Goal: Task Accomplishment & Management: Use online tool/utility

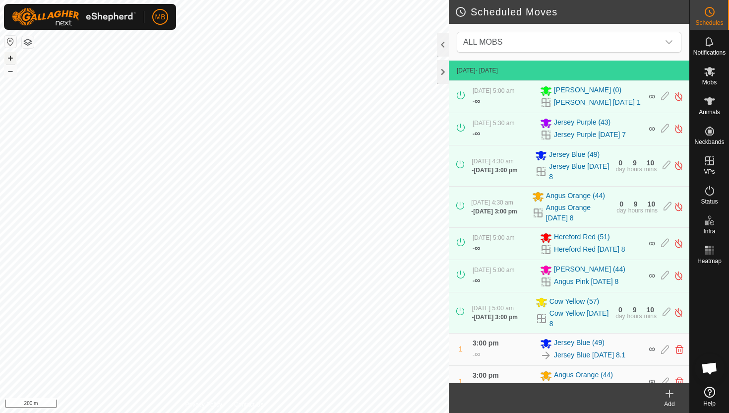
click at [12, 57] on button "+" at bounding box center [10, 58] width 12 height 12
click at [8, 73] on button "–" at bounding box center [10, 71] width 12 height 12
click at [710, 188] on icon at bounding box center [710, 190] width 12 height 12
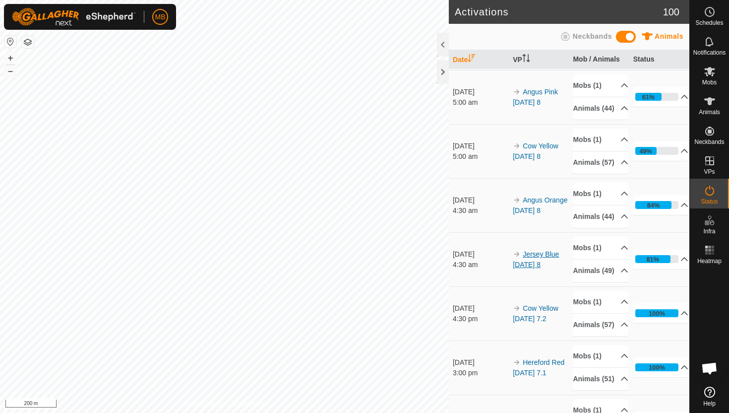
scroll to position [55, 0]
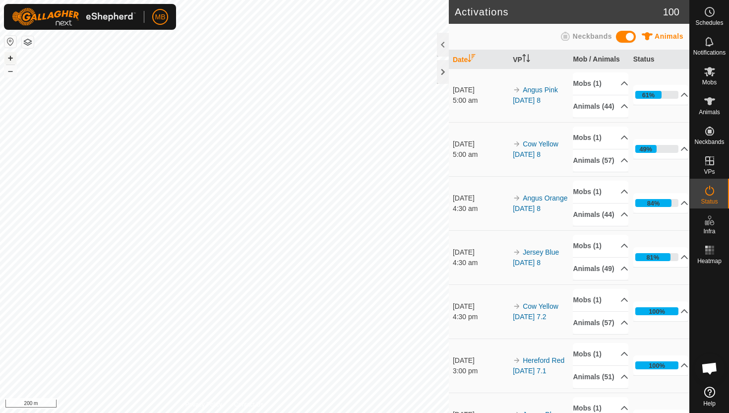
click at [11, 58] on button "+" at bounding box center [10, 58] width 12 height 12
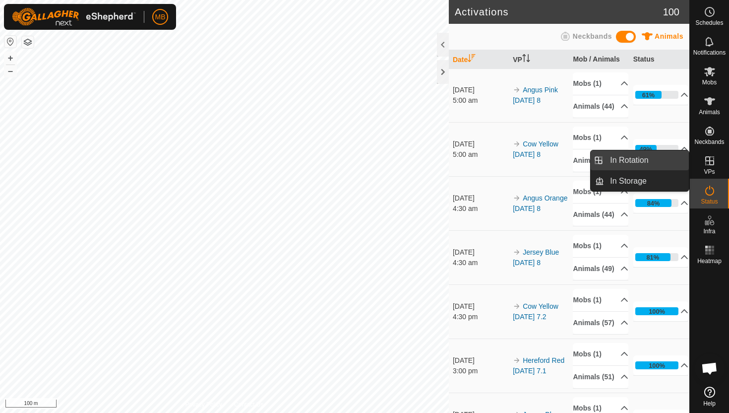
click at [660, 160] on link "In Rotation" at bounding box center [646, 160] width 85 height 20
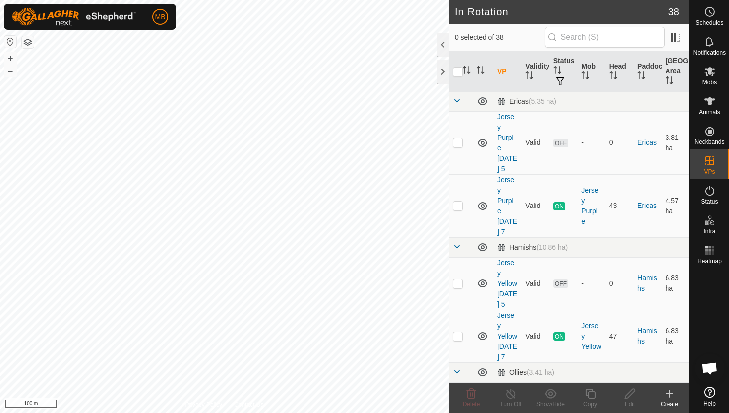
scroll to position [836, 0]
click at [459, 333] on p-checkbox at bounding box center [458, 337] width 10 height 8
checkbox input "true"
click at [591, 392] on icon at bounding box center [590, 393] width 12 height 12
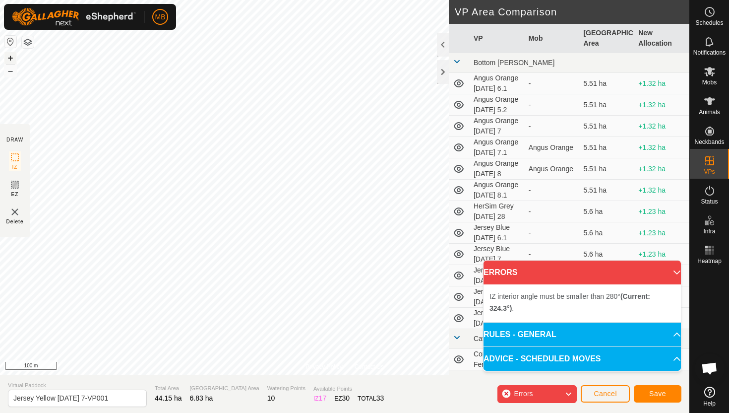
click at [13, 57] on button "+" at bounding box center [10, 58] width 12 height 12
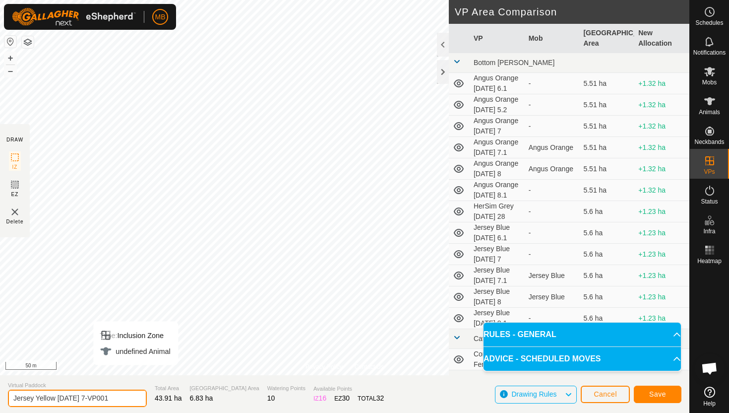
click at [120, 397] on input "Jersey Yellow [DATE] 7-VP001" at bounding box center [77, 397] width 139 height 17
type input "Jersey Yellow [DATE] 8"
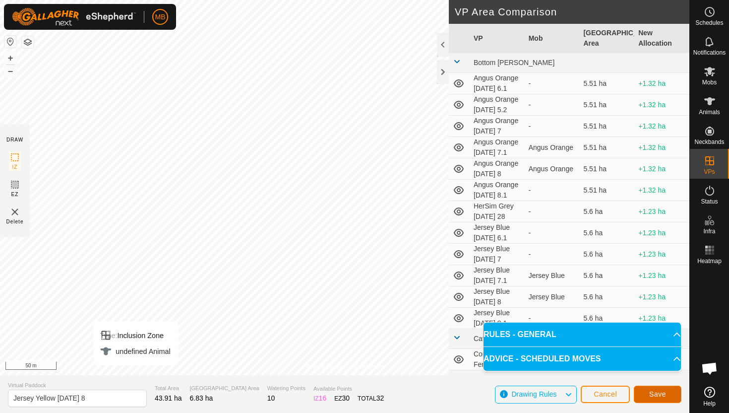
click at [653, 398] on button "Save" at bounding box center [658, 393] width 48 height 17
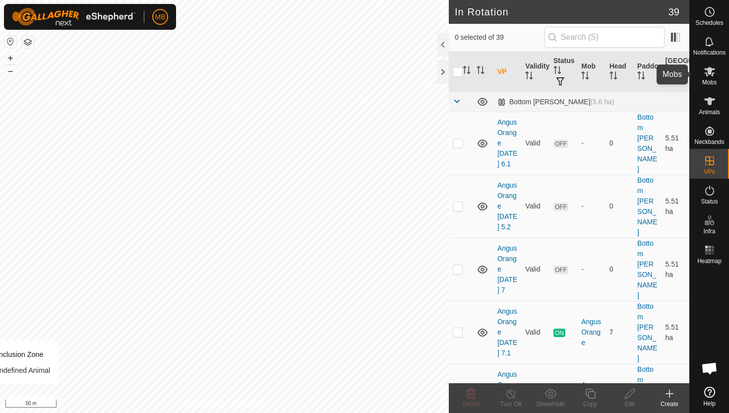
click at [707, 79] on span "Mobs" at bounding box center [709, 82] width 14 height 6
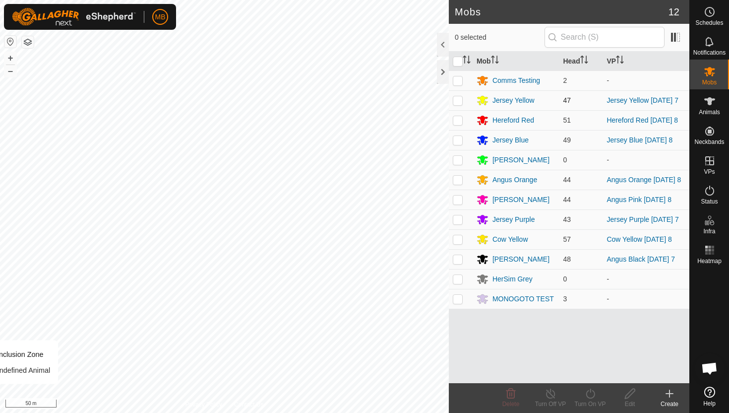
click at [455, 102] on p-checkbox at bounding box center [458, 100] width 10 height 8
checkbox input "true"
click at [589, 394] on icon at bounding box center [590, 393] width 12 height 12
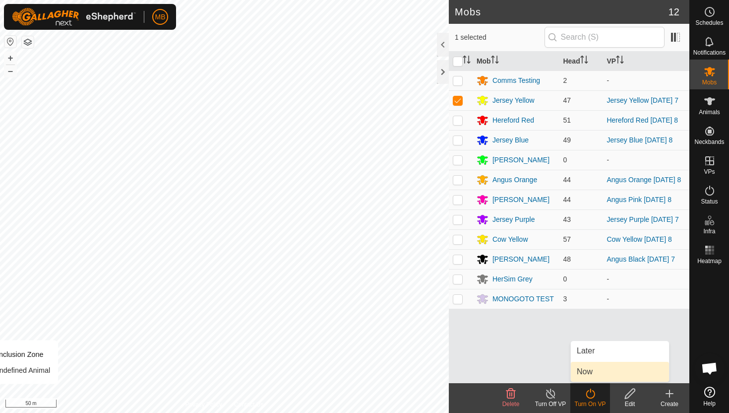
click at [590, 373] on link "Now" at bounding box center [620, 371] width 98 height 20
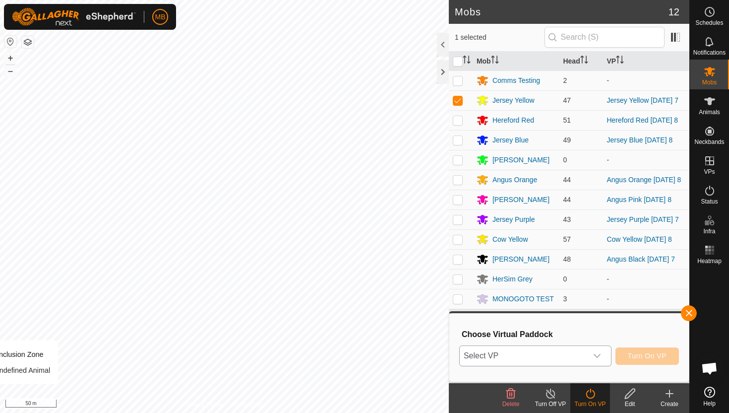
click at [595, 355] on icon "dropdown trigger" at bounding box center [596, 356] width 7 height 4
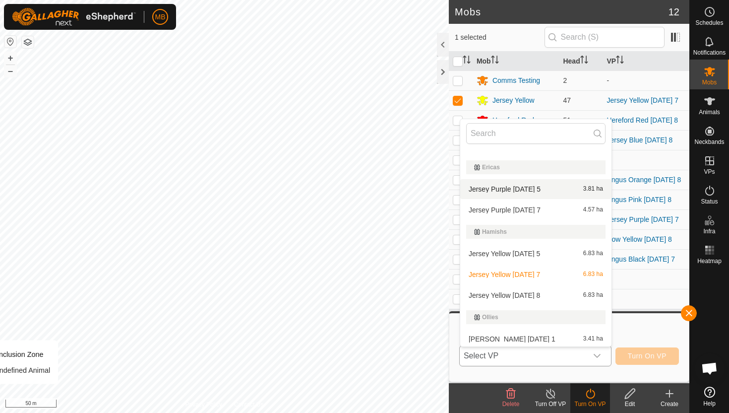
scroll to position [313, 0]
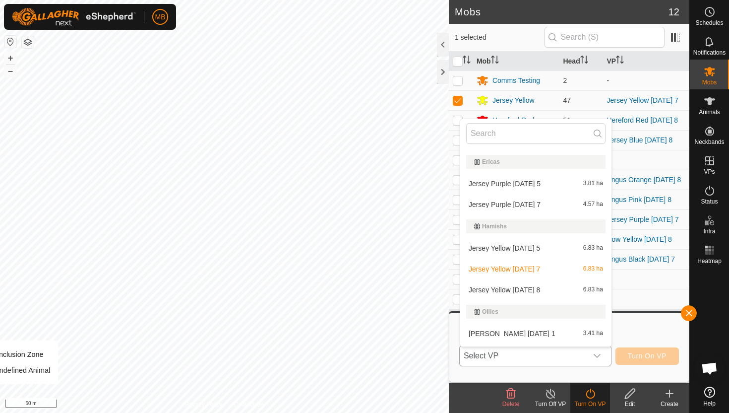
click at [531, 292] on li "Jersey Yellow [DATE] 8 6.83 ha" at bounding box center [535, 290] width 151 height 20
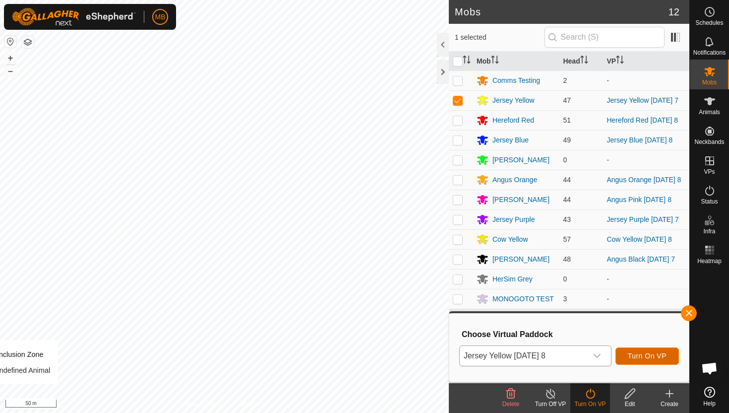
click at [645, 355] on span "Turn On VP" at bounding box center [647, 356] width 39 height 8
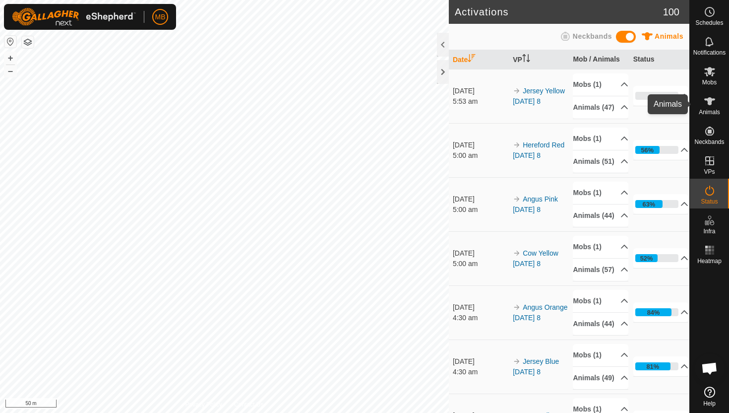
click at [706, 103] on icon at bounding box center [710, 101] width 12 height 12
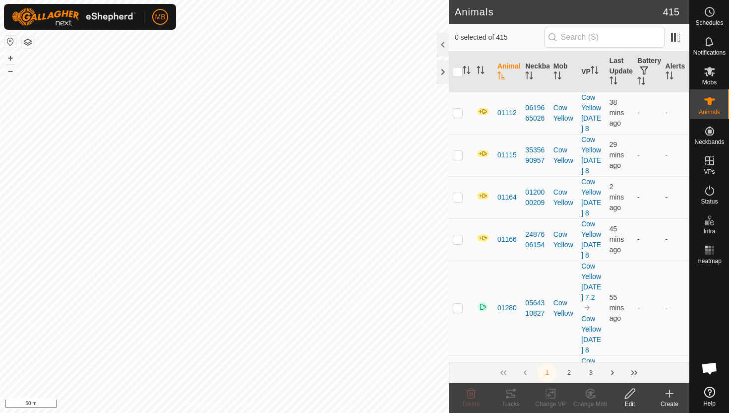
click at [447, 46] on div at bounding box center [443, 45] width 12 height 24
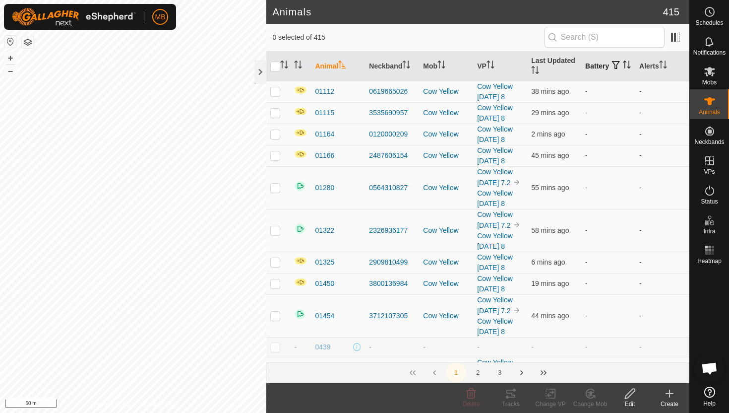
click at [629, 68] on icon "Activate to sort" at bounding box center [629, 64] width 1 height 8
click at [623, 68] on icon "Activate to sort" at bounding box center [627, 64] width 8 height 8
